Goal: Task Accomplishment & Management: Manage account settings

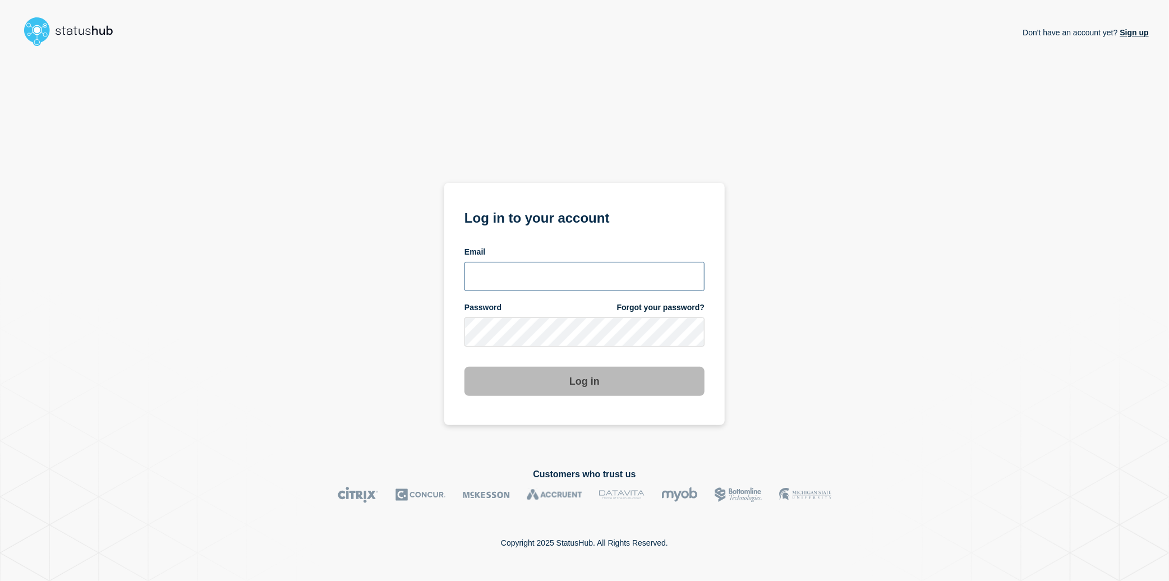
click at [568, 277] on input "email input" at bounding box center [584, 276] width 240 height 29
type input "[PERSON_NAME][EMAIL_ADDRESS][PERSON_NAME][DOMAIN_NAME]"
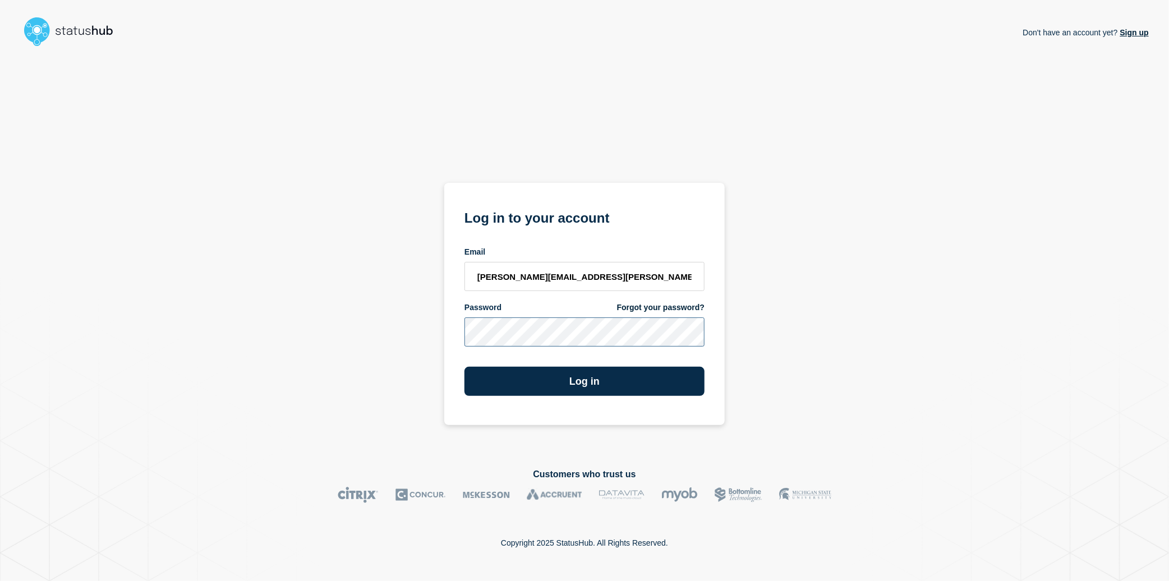
click at [464, 367] on button "Log in" at bounding box center [584, 381] width 240 height 29
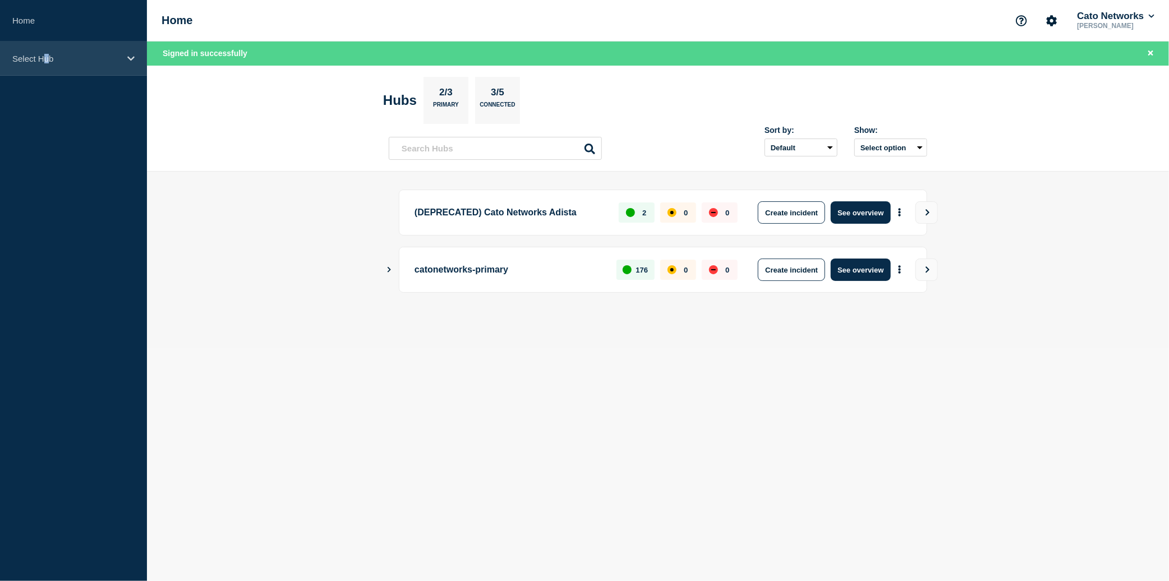
click at [46, 56] on p "Select Hub" at bounding box center [66, 59] width 108 height 10
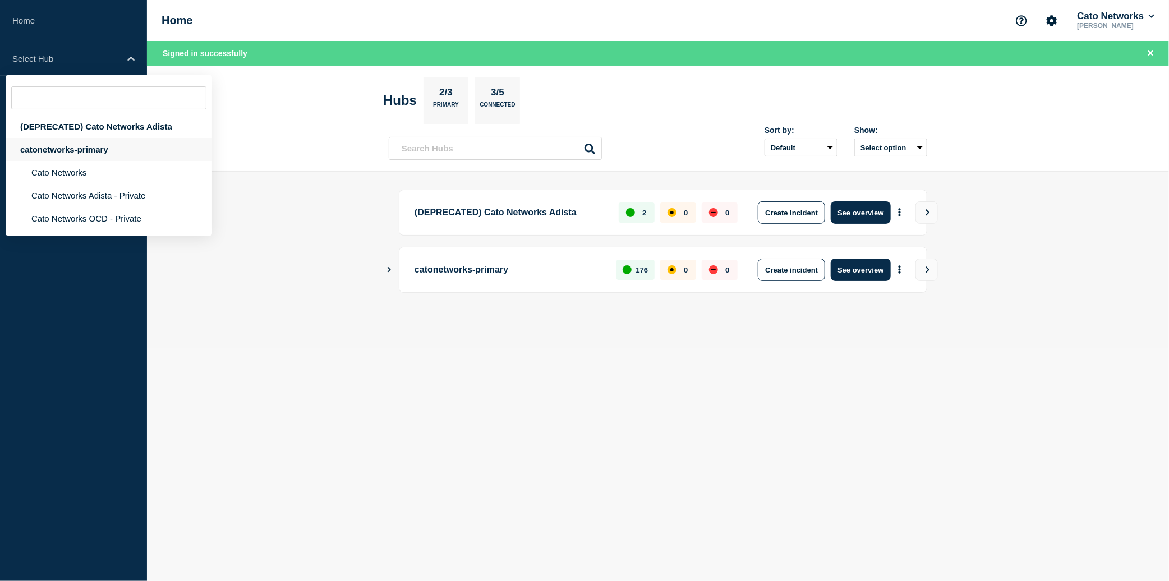
click at [53, 161] on div "catonetworks-primary" at bounding box center [109, 149] width 206 height 23
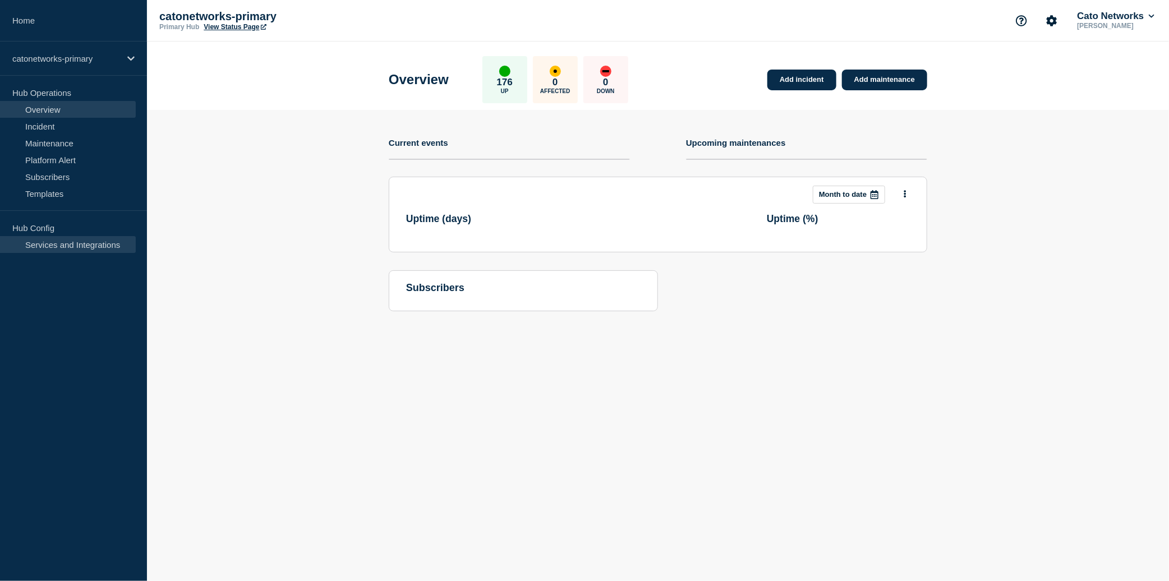
drag, startPoint x: 80, startPoint y: 250, endPoint x: 90, endPoint y: 245, distance: 11.6
click at [80, 250] on link "Services and Integrations" at bounding box center [68, 244] width 136 height 17
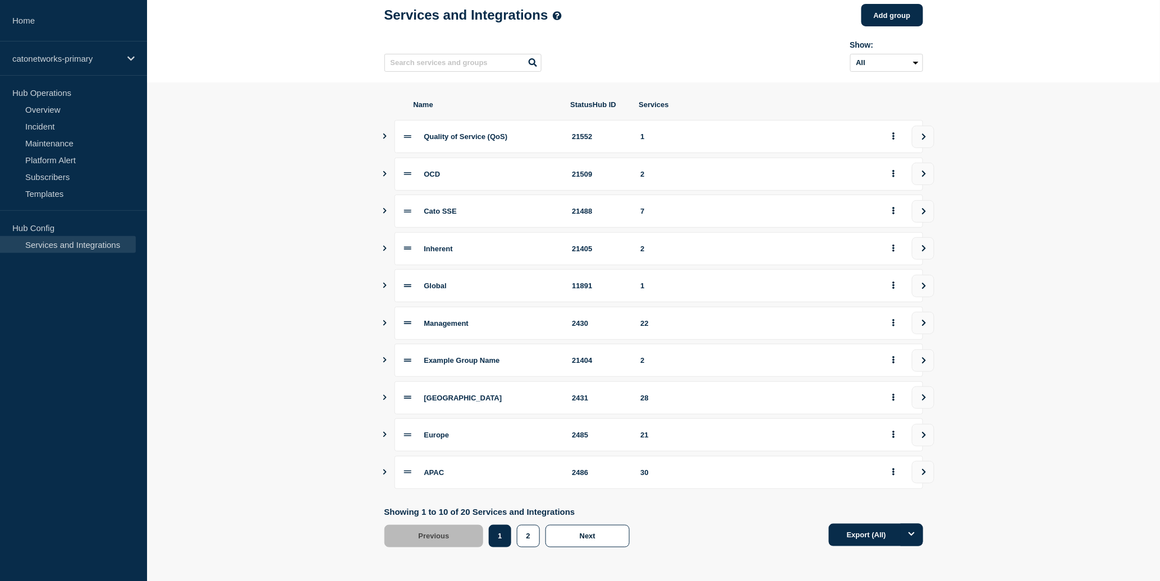
scroll to position [71, 0]
click at [383, 321] on button "Show services" at bounding box center [385, 323] width 6 height 33
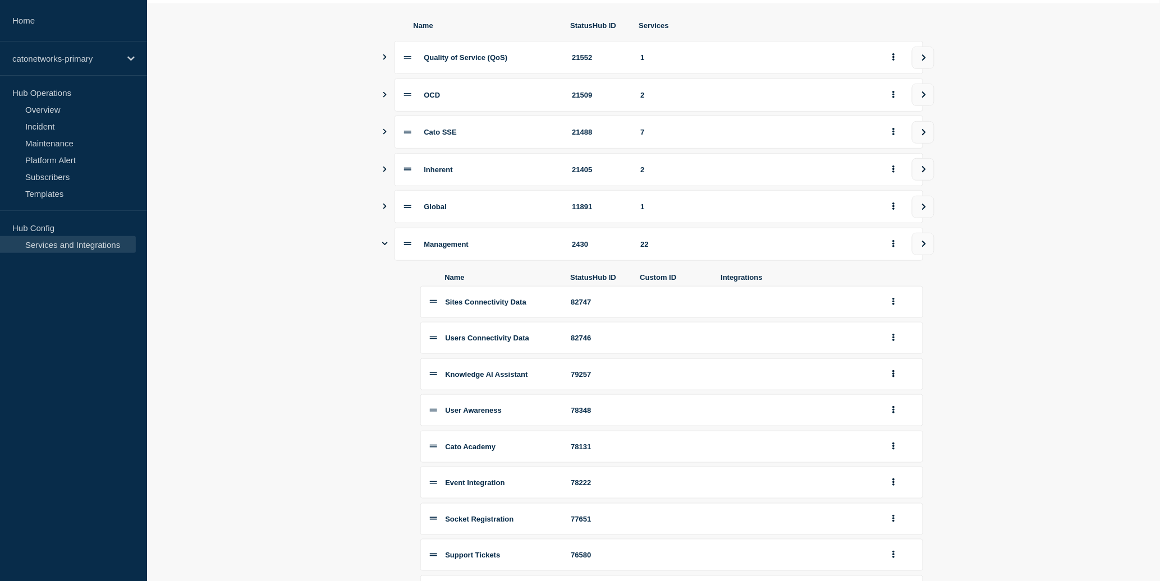
scroll to position [139, 0]
click at [917, 254] on button "view group" at bounding box center [923, 242] width 22 height 22
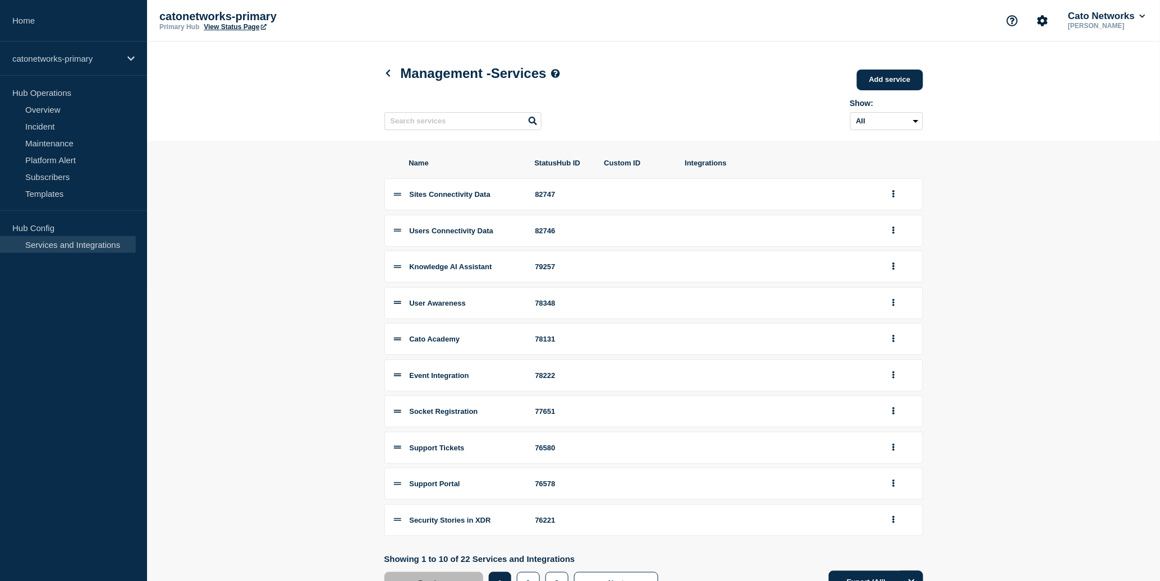
click at [460, 112] on div "Show: All Archived Non-archived" at bounding box center [653, 112] width 539 height 44
click at [450, 121] on input "text" at bounding box center [462, 121] width 157 height 18
click at [419, 130] on input "text" at bounding box center [462, 121] width 157 height 18
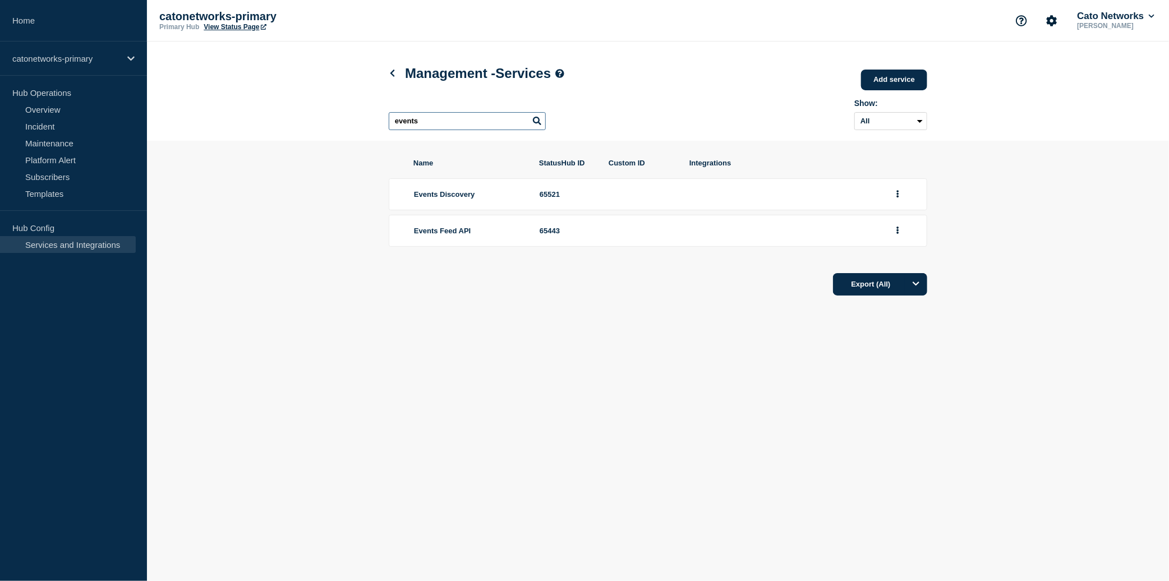
type input "events"
